Goal: Book appointment/travel/reservation

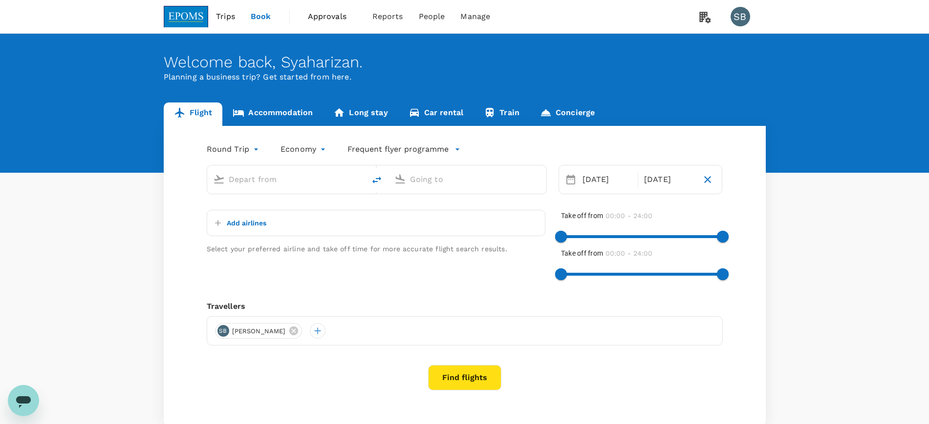
type input "[GEOGRAPHIC_DATA] (TGG)"
type input "Kuala Lumpur Intl ([GEOGRAPHIC_DATA])"
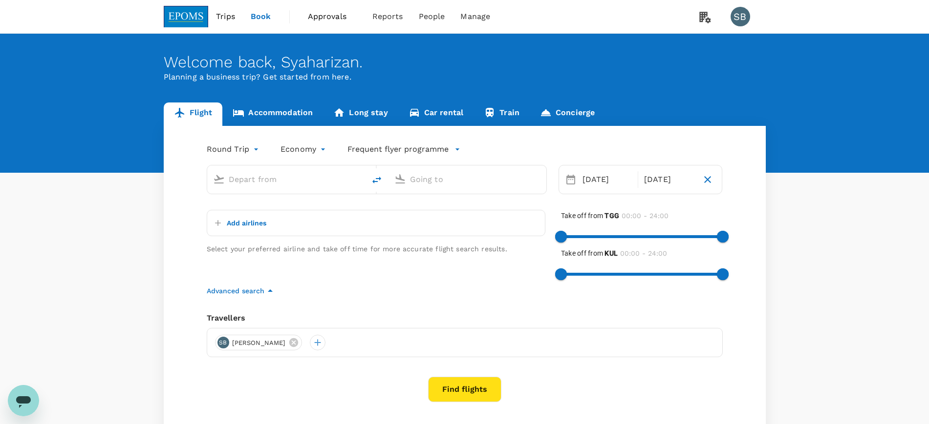
type input "[GEOGRAPHIC_DATA] (TGG)"
type input "Kuala Lumpur Intl ([GEOGRAPHIC_DATA])"
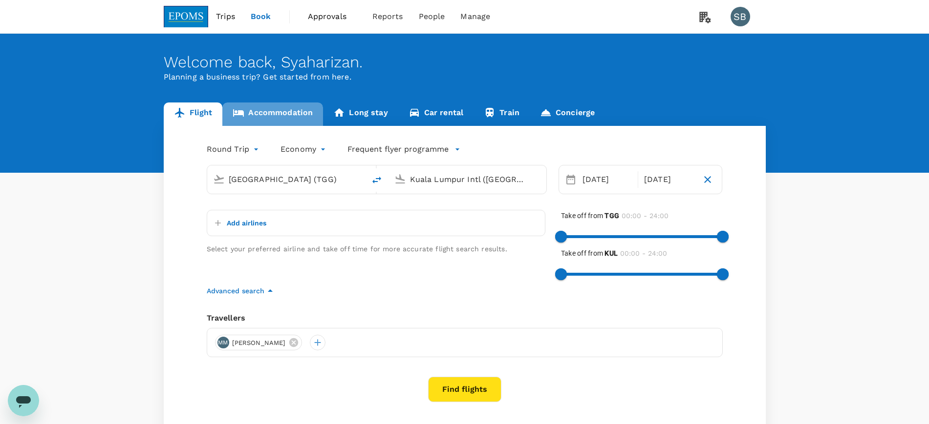
click at [302, 112] on link "Accommodation" at bounding box center [272, 114] width 101 height 23
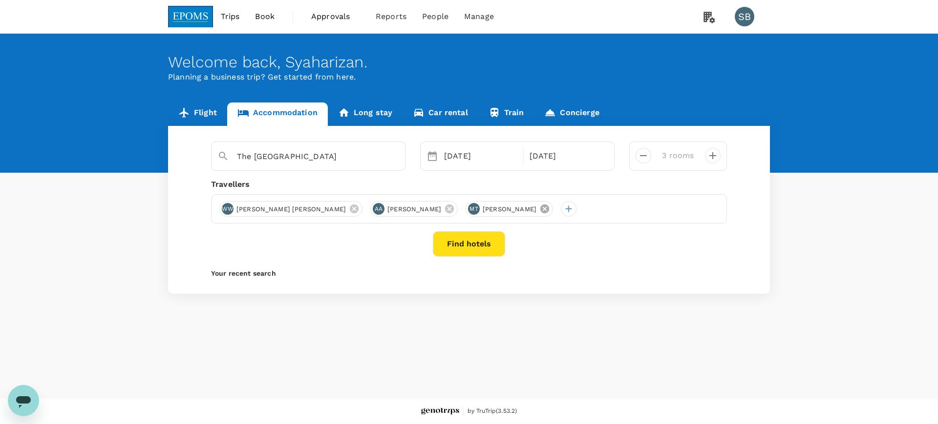
drag, startPoint x: 592, startPoint y: 210, endPoint x: 566, endPoint y: 211, distance: 25.4
click at [550, 210] on icon at bounding box center [544, 209] width 11 height 11
drag, startPoint x: 460, startPoint y: 208, endPoint x: 448, endPoint y: 208, distance: 11.7
click at [455, 208] on icon at bounding box center [449, 209] width 11 height 11
click at [350, 206] on icon at bounding box center [354, 209] width 9 height 9
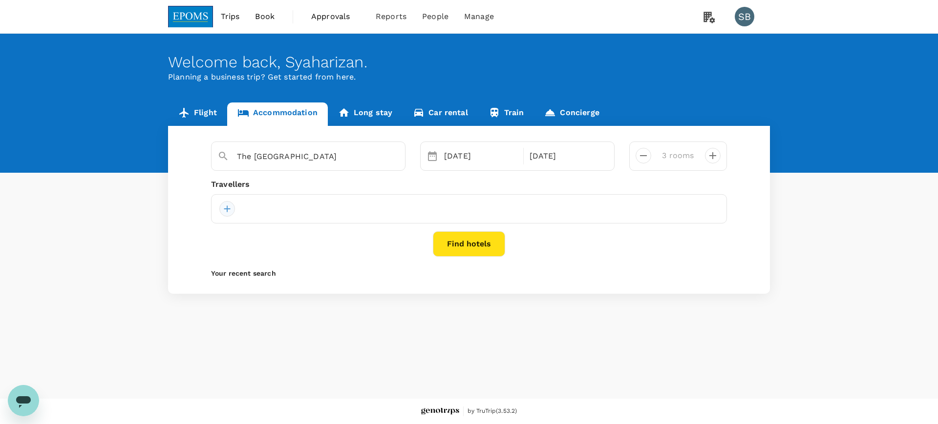
click at [230, 208] on div at bounding box center [227, 209] width 16 height 16
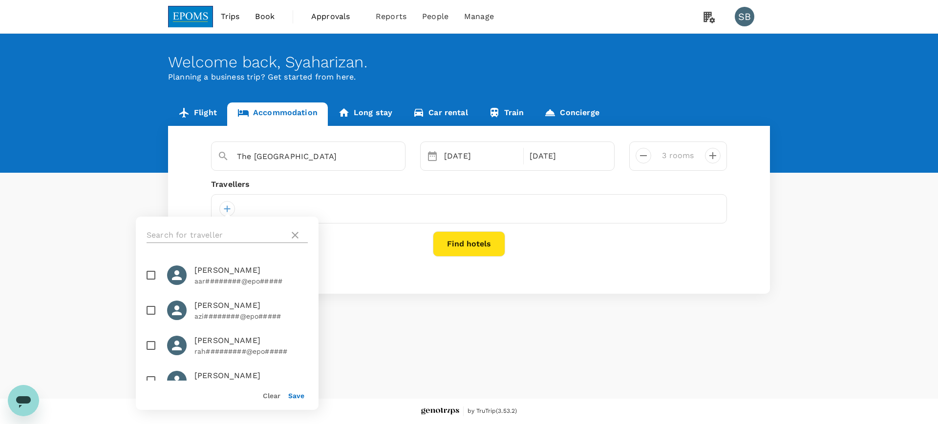
click at [209, 235] on input "text" at bounding box center [216, 236] width 139 height 16
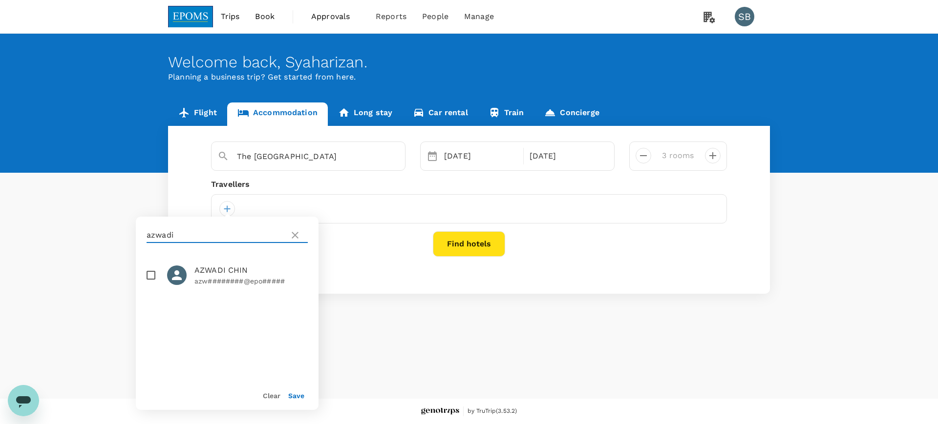
type input "azwadi"
click at [299, 235] on icon at bounding box center [295, 236] width 12 height 12
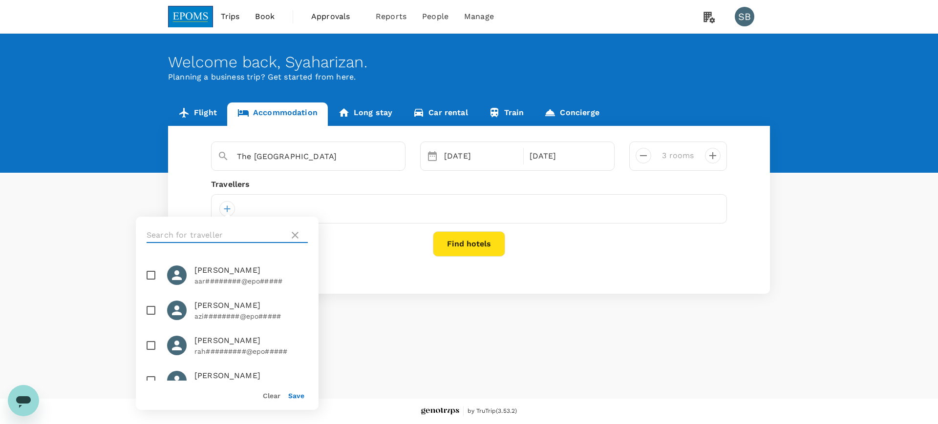
click at [216, 237] on input "text" at bounding box center [216, 236] width 139 height 16
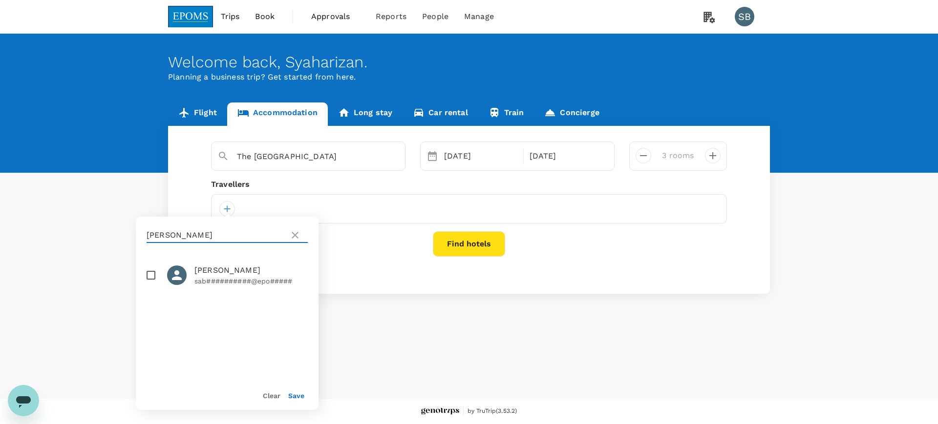
type input "[PERSON_NAME]"
click at [292, 237] on icon at bounding box center [295, 236] width 12 height 12
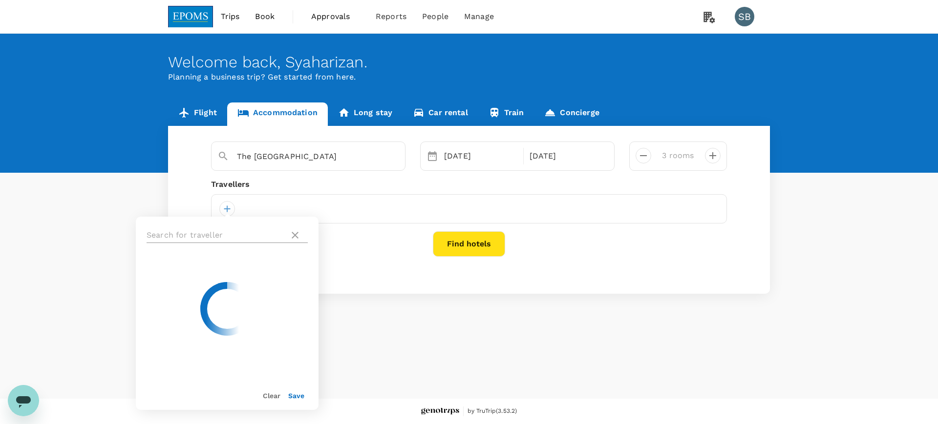
click at [227, 228] on input "text" at bounding box center [216, 236] width 139 height 16
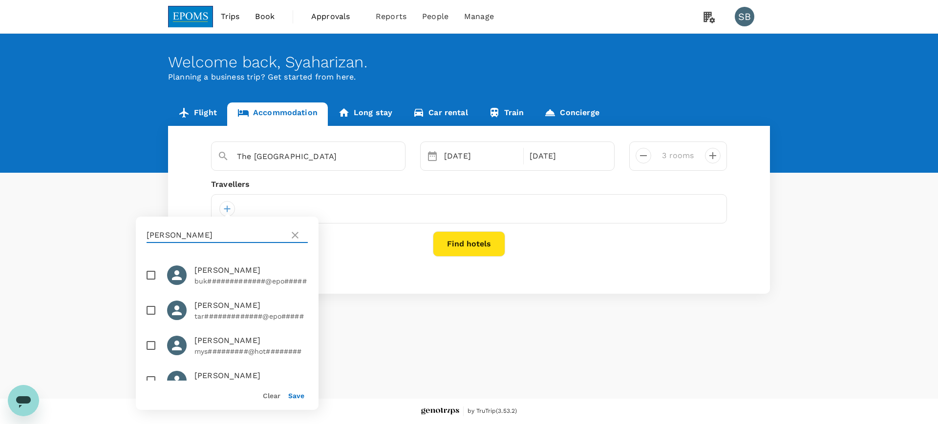
scroll to position [61, 0]
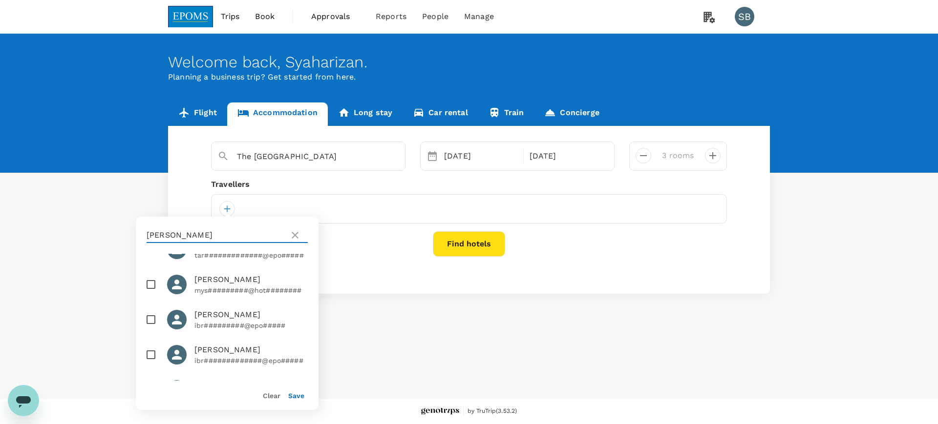
type input "[PERSON_NAME]"
